Goal: Information Seeking & Learning: Learn about a topic

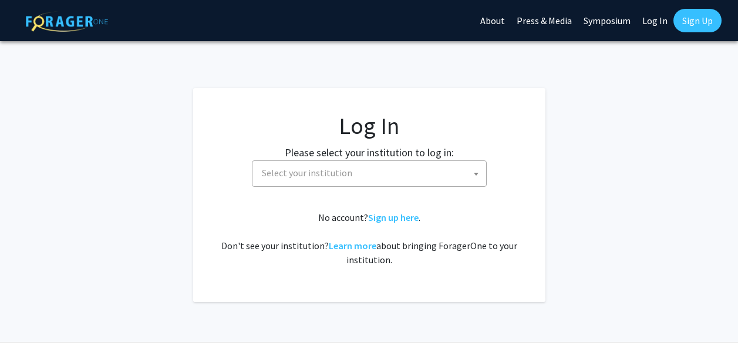
select select
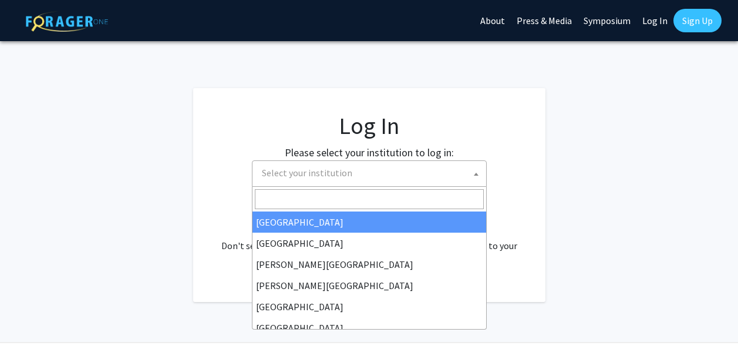
click at [355, 181] on span "Select your institution" at bounding box center [371, 173] width 229 height 24
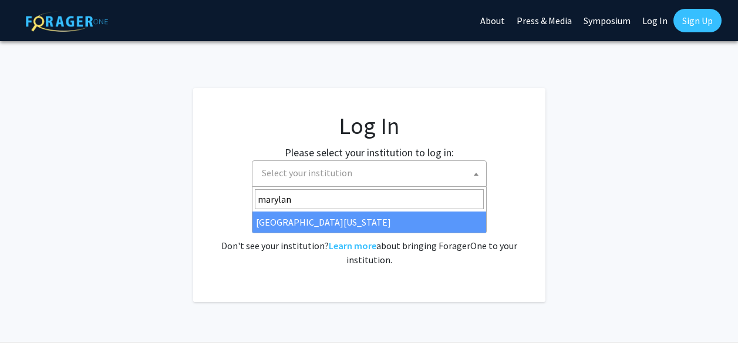
type input "[US_STATE]"
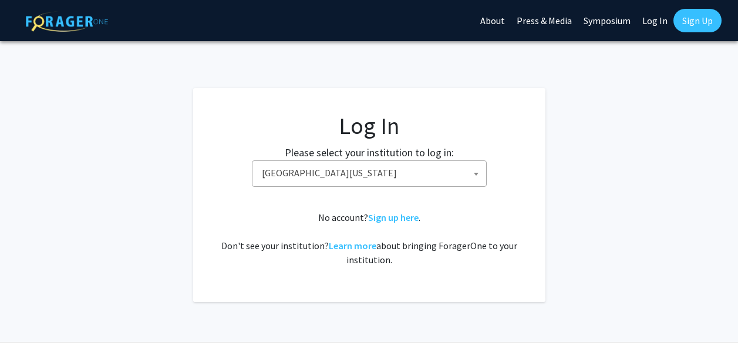
select select "31"
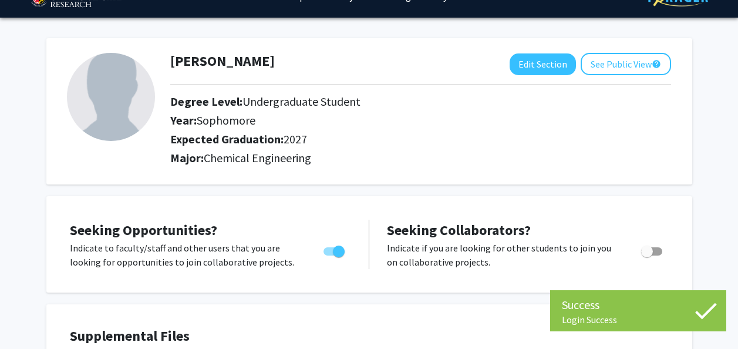
scroll to position [25, 0]
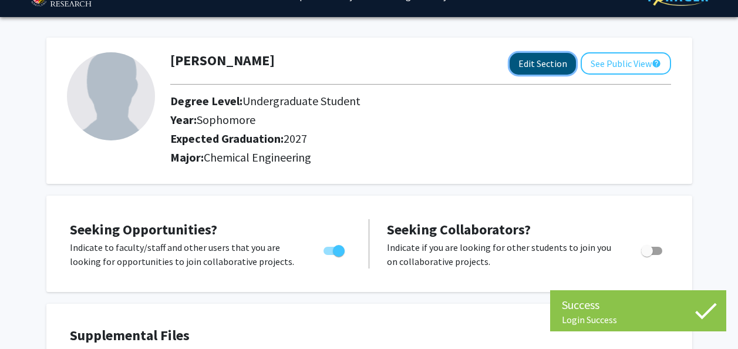
click at [510, 61] on button "Edit Section" at bounding box center [543, 64] width 66 height 22
select select "sophomore"
select select "2027"
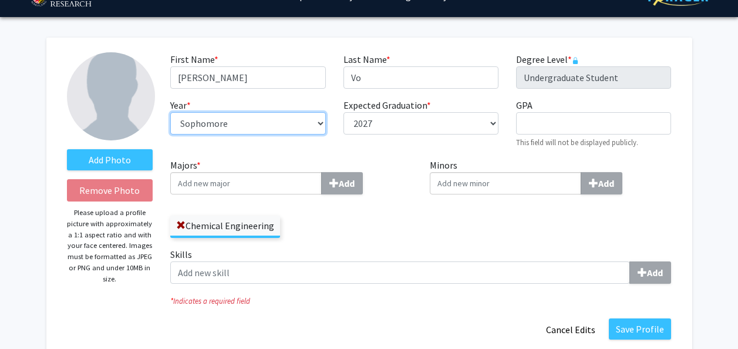
click at [284, 122] on select "--- First-year Sophomore Junior Senior Postbaccalaureate Certificate" at bounding box center [247, 123] width 155 height 22
select select "junior"
click at [170, 112] on select "--- First-year Sophomore Junior Senior Postbaccalaureate Certificate" at bounding box center [247, 123] width 155 height 22
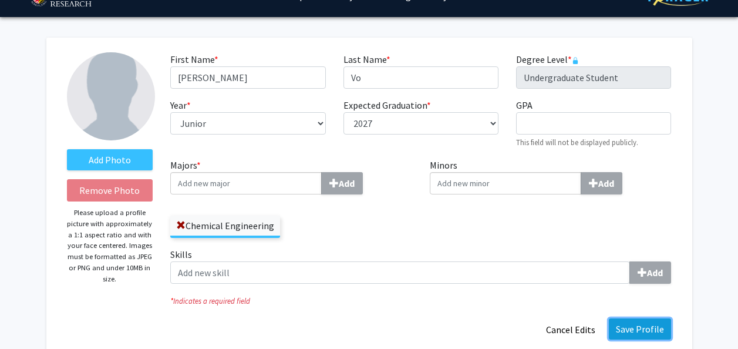
click at [648, 333] on button "Save Profile" at bounding box center [640, 328] width 62 height 21
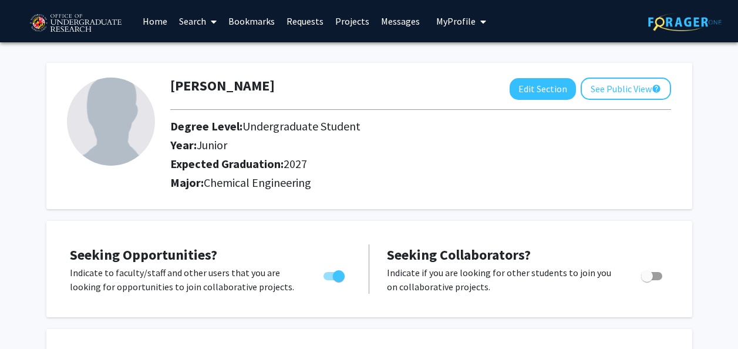
scroll to position [0, 0]
click at [192, 25] on link "Search" at bounding box center [197, 21] width 49 height 41
click at [163, 19] on link "Home" at bounding box center [155, 21] width 36 height 41
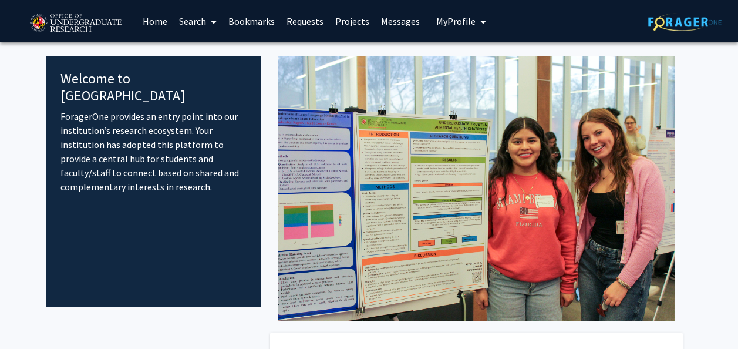
click at [361, 23] on link "Projects" at bounding box center [352, 21] width 46 height 41
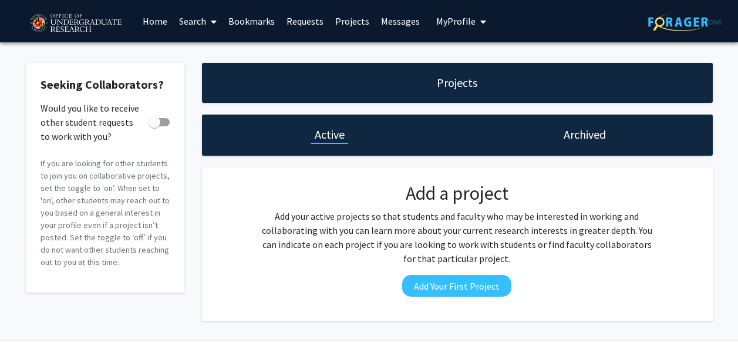
click at [71, 23] on img at bounding box center [75, 23] width 99 height 29
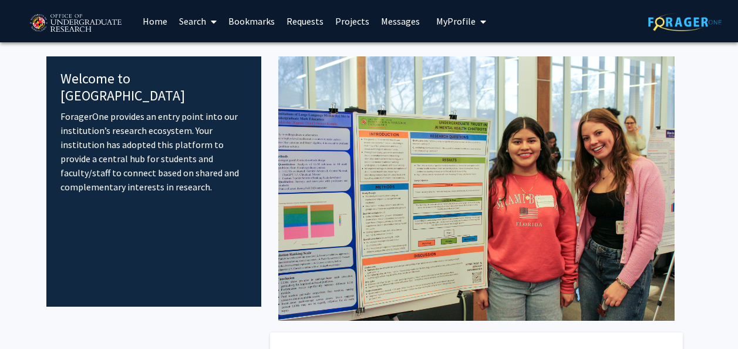
click at [164, 20] on link "Home" at bounding box center [155, 21] width 36 height 41
click at [214, 21] on icon at bounding box center [214, 21] width 6 height 9
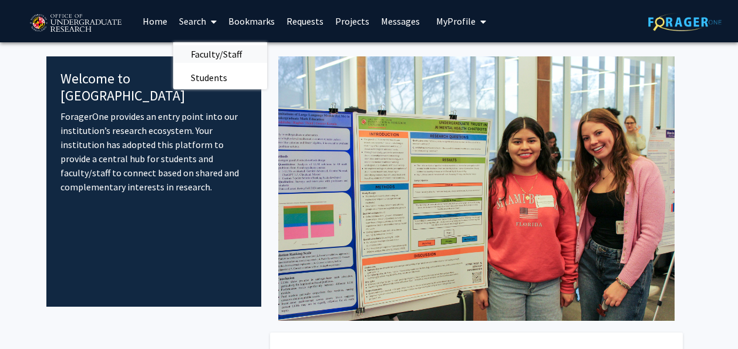
click at [215, 52] on span "Faculty/Staff" at bounding box center [216, 53] width 86 height 23
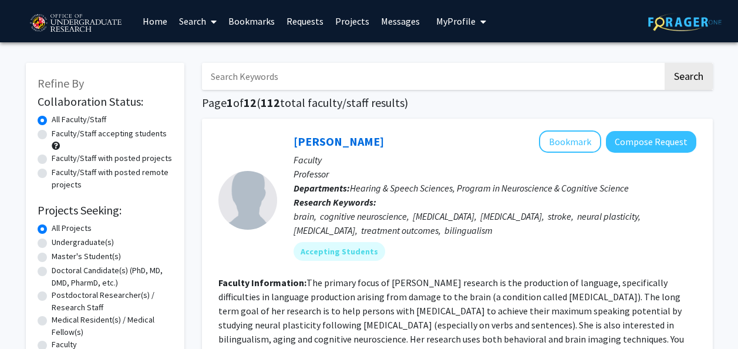
click at [54, 242] on label "Undergraduate(s)" at bounding box center [83, 242] width 62 height 12
click at [54, 242] on input "Undergraduate(s)" at bounding box center [56, 240] width 8 height 8
radio input "true"
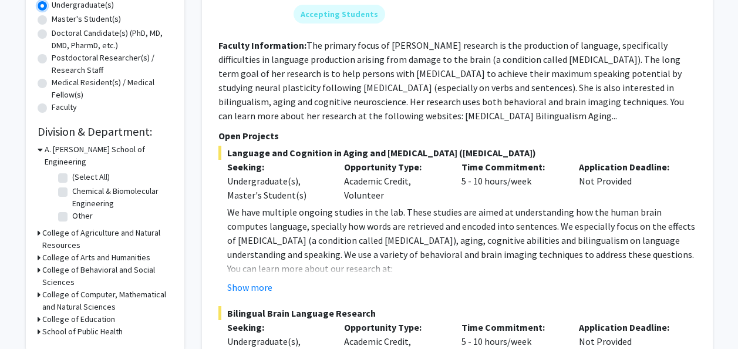
scroll to position [238, 0]
click at [72, 184] on label "Chemical & Biomolecular Engineering" at bounding box center [120, 196] width 97 height 25
click at [72, 184] on input "Chemical & Biomolecular Engineering" at bounding box center [76, 188] width 8 height 8
checkbox input "true"
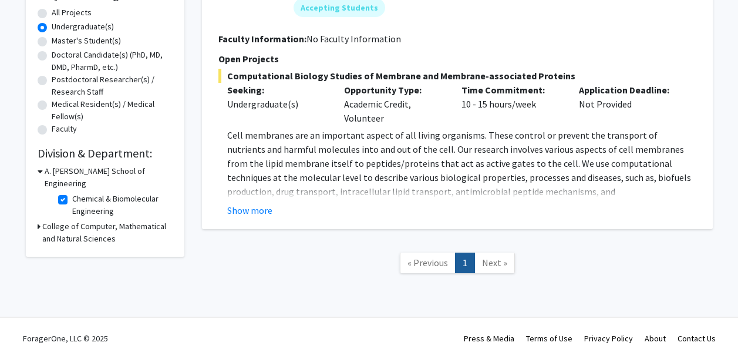
scroll to position [216, 0]
click at [251, 209] on button "Show more" at bounding box center [249, 210] width 45 height 14
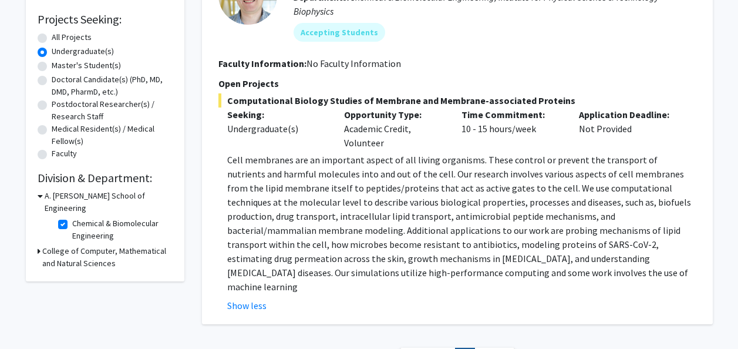
scroll to position [190, 0]
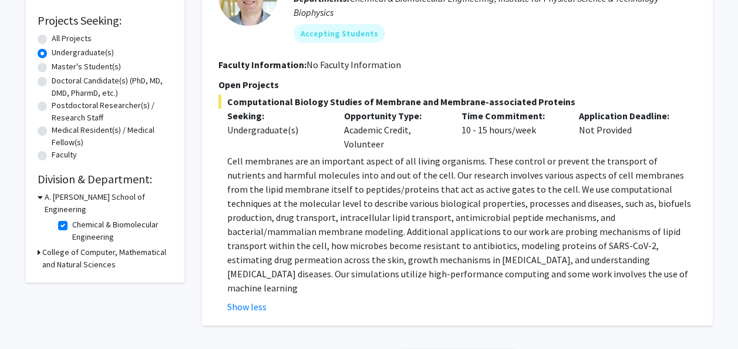
click at [68, 38] on label "All Projects" at bounding box center [72, 38] width 40 height 12
click at [59, 38] on input "All Projects" at bounding box center [56, 36] width 8 height 8
radio input "true"
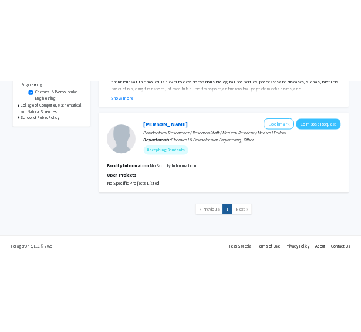
scroll to position [392, 0]
